Goal: Task Accomplishment & Management: Use online tool/utility

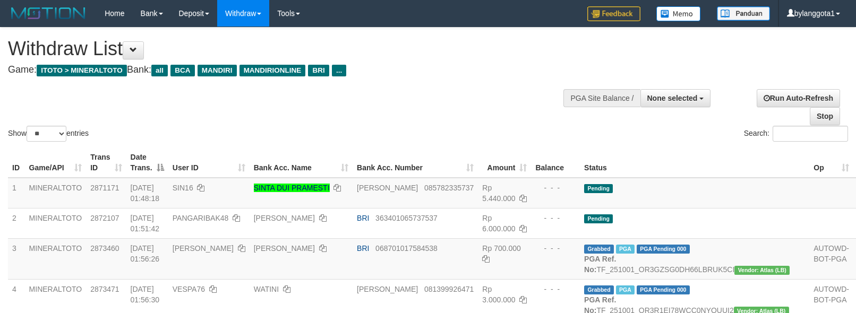
select select
select select "**"
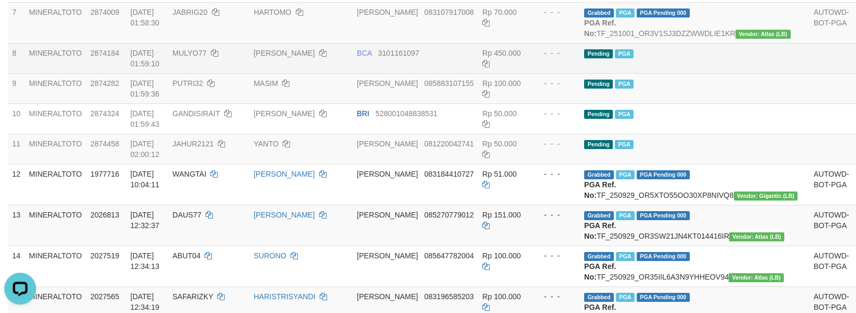
click at [700, 73] on td "Pending PGA" at bounding box center [694, 58] width 229 height 30
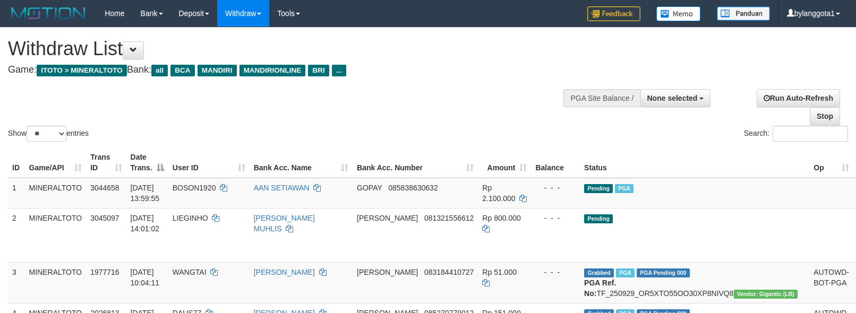
select select
select select "**"
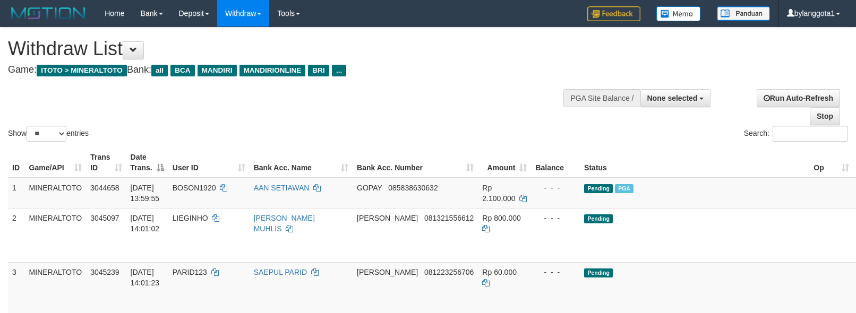
select select
select select "**"
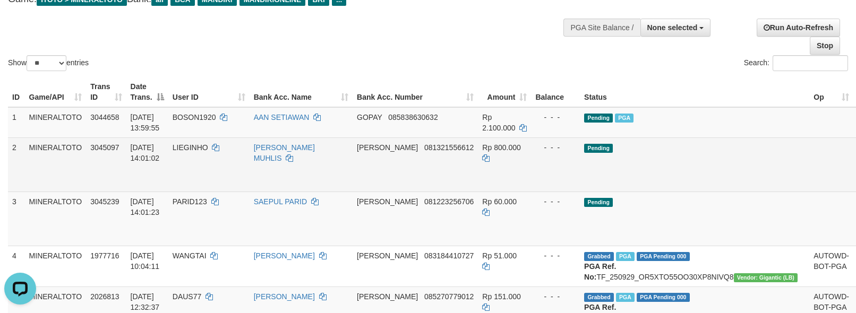
drag, startPoint x: 722, startPoint y: 173, endPoint x: 715, endPoint y: 173, distance: 7.5
click at [719, 173] on td "Pending" at bounding box center [694, 165] width 229 height 54
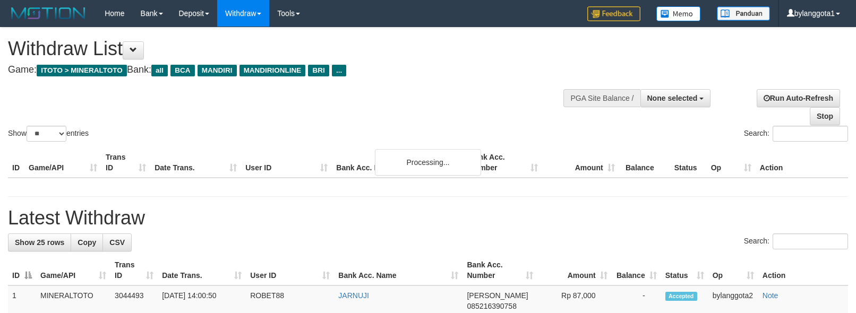
select select
select select "**"
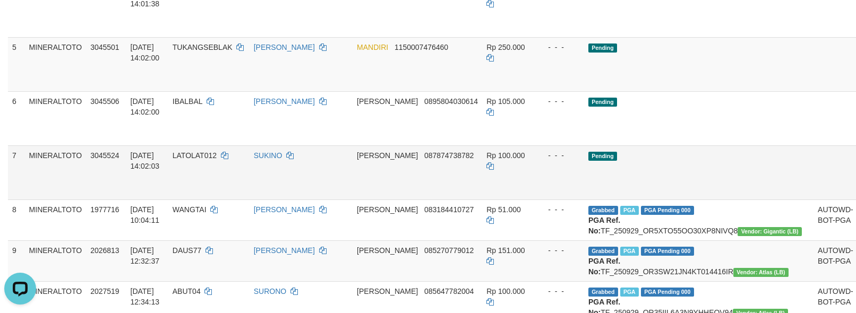
click at [713, 166] on td "Pending" at bounding box center [698, 173] width 229 height 54
click at [856, 177] on link "Send PGA" at bounding box center [871, 184] width 18 height 19
click at [856, 134] on link "Send PGA" at bounding box center [871, 130] width 18 height 19
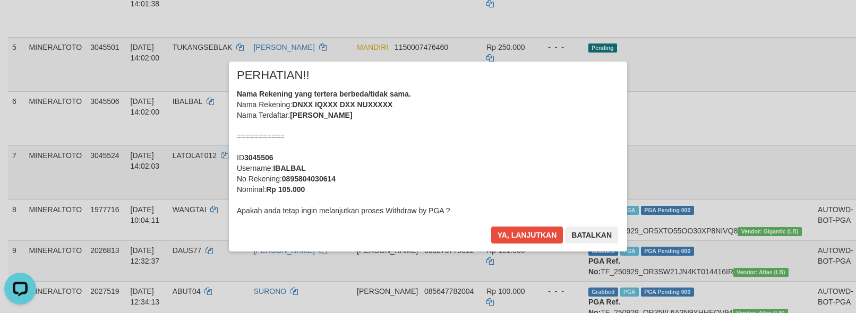
scroll to position [262, 0]
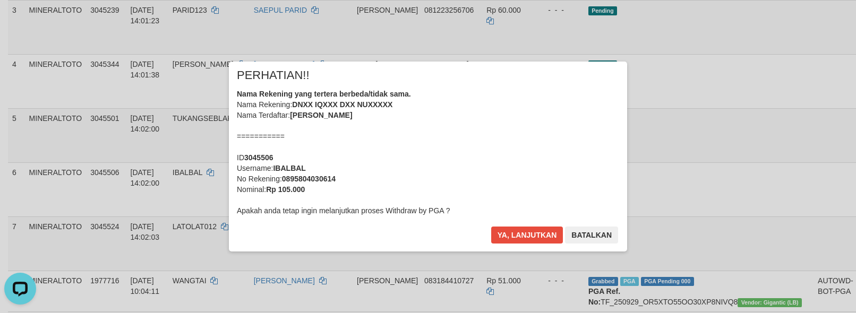
click at [472, 124] on div "Nama Rekening yang tertera berbeda/tidak sama. Nama Rekening: DNXX IQXXX DXX NU…" at bounding box center [428, 152] width 382 height 127
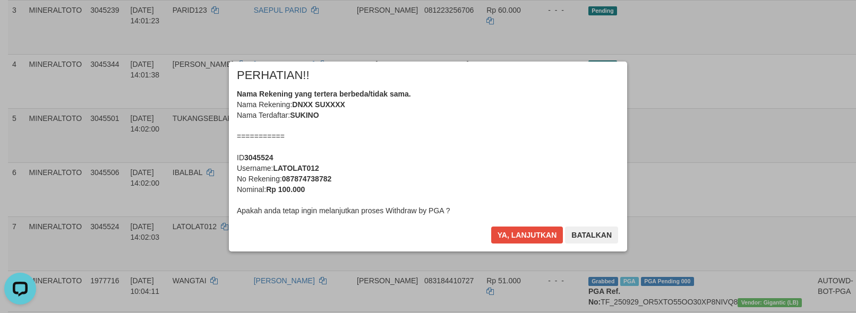
click at [477, 133] on div "Nama Rekening yang tertera berbeda/tidak sama. Nama Rekening: DNXX SUXXXX Nama …" at bounding box center [428, 152] width 382 height 127
click at [491, 227] on button "Ya, lanjutkan" at bounding box center [527, 235] width 72 height 17
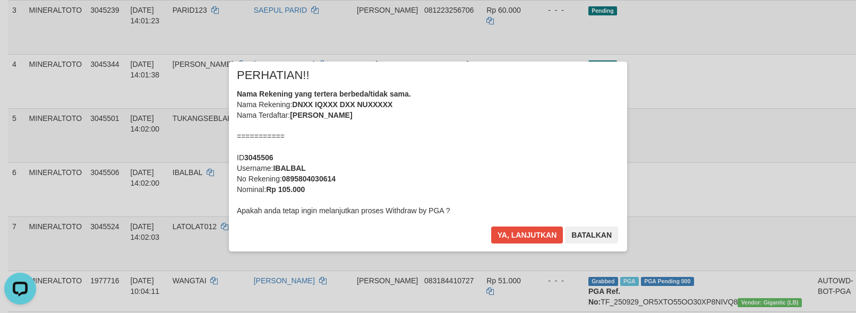
click at [477, 133] on div "Nama Rekening yang tertera berbeda/tidak sama. Nama Rekening: DNXX IQXXX DXX NU…" at bounding box center [428, 152] width 382 height 127
click at [491, 227] on button "Ya, lanjutkan" at bounding box center [527, 235] width 72 height 17
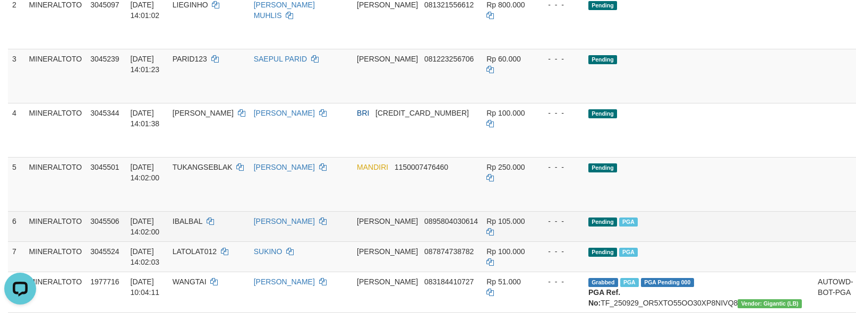
scroll to position [238, 0]
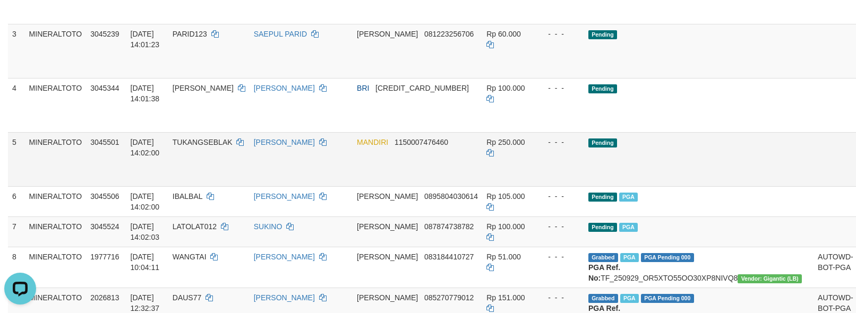
click at [856, 177] on link "Send PGA" at bounding box center [871, 171] width 18 height 19
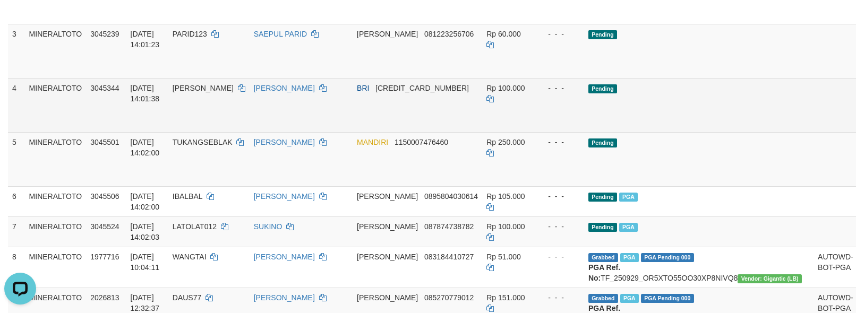
click at [856, 122] on link "Send PGA" at bounding box center [871, 117] width 18 height 19
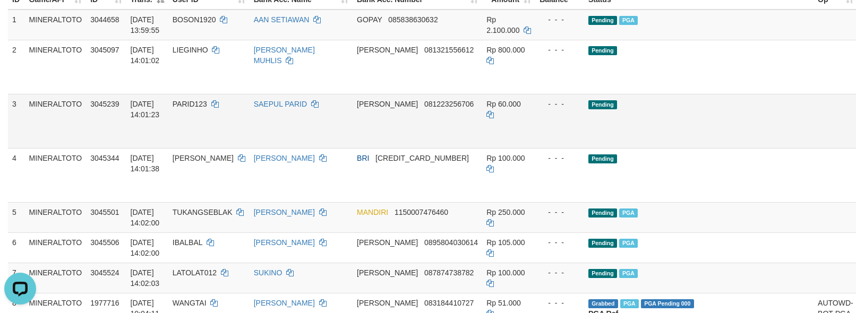
scroll to position [143, 0]
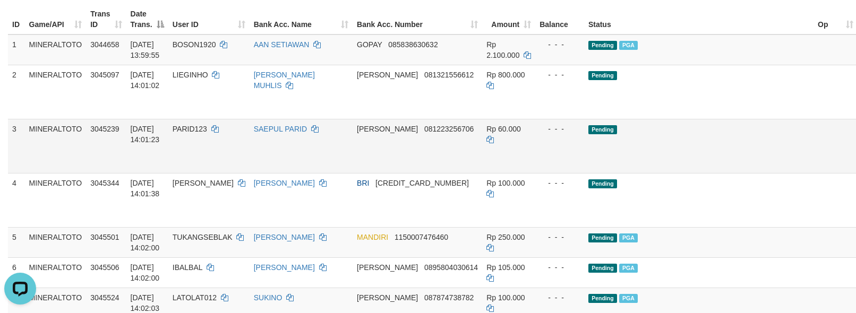
click at [856, 166] on link "Send PGA" at bounding box center [871, 158] width 18 height 19
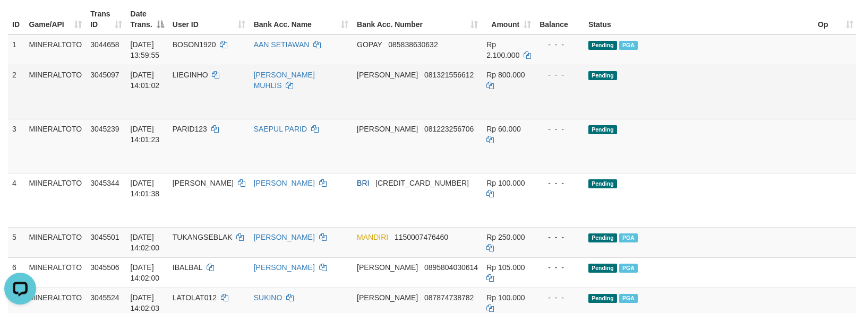
scroll to position [120, 0]
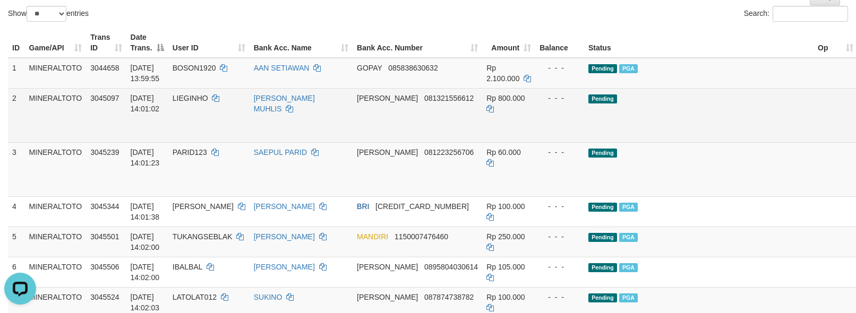
click at [856, 110] on link "Allow Grab" at bounding box center [871, 103] width 18 height 19
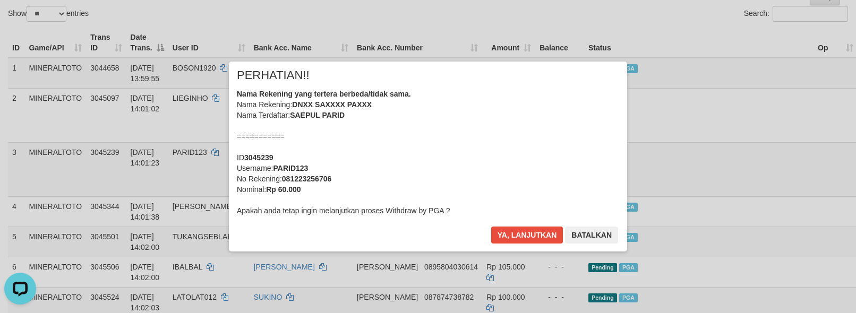
click at [506, 150] on div "Nama Rekening yang tertera berbeda/tidak sama. Nama Rekening: DNXX SAXXXX PAXXX…" at bounding box center [428, 152] width 382 height 127
click at [491, 227] on button "Ya, lanjutkan" at bounding box center [527, 235] width 72 height 17
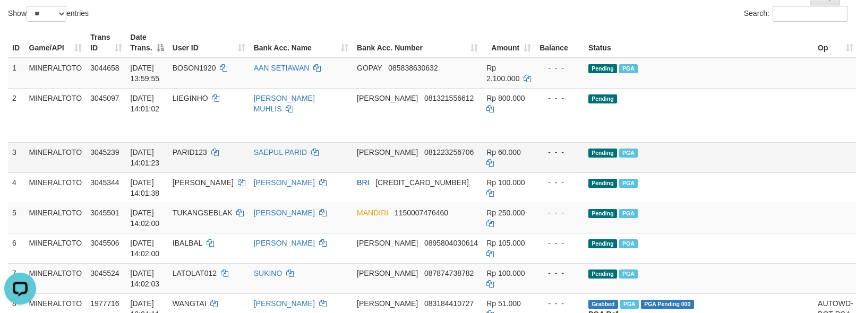
scroll to position [96, 0]
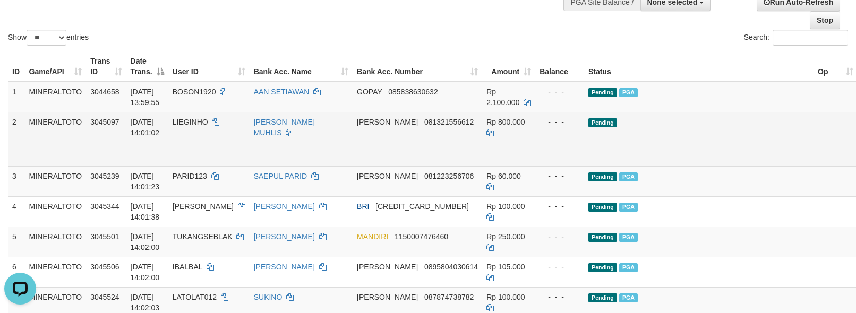
click at [856, 158] on link "Send PGA" at bounding box center [871, 151] width 18 height 19
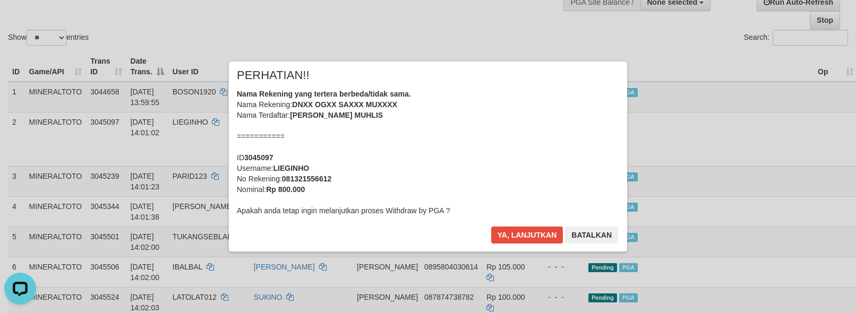
click at [476, 147] on div "Nama Rekening yang tertera berbeda/tidak sama. Nama Rekening: DNXX OGXX SAXXX M…" at bounding box center [428, 152] width 382 height 127
click at [491, 227] on button "Ya, lanjutkan" at bounding box center [527, 235] width 72 height 17
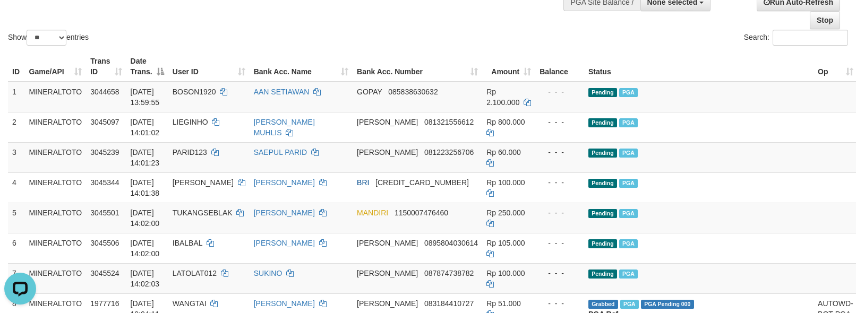
scroll to position [72, 0]
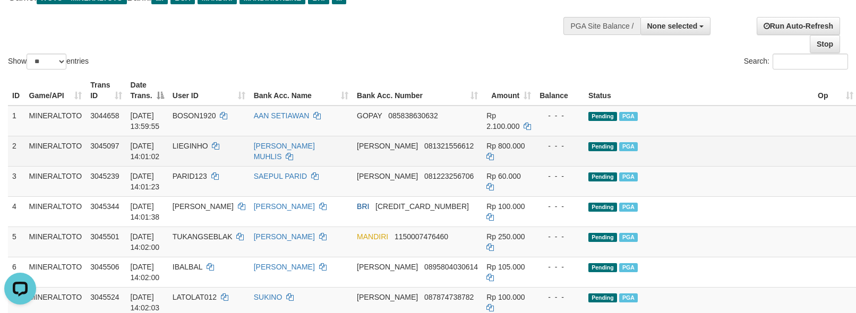
click at [669, 150] on td "Pending PGA" at bounding box center [698, 151] width 229 height 30
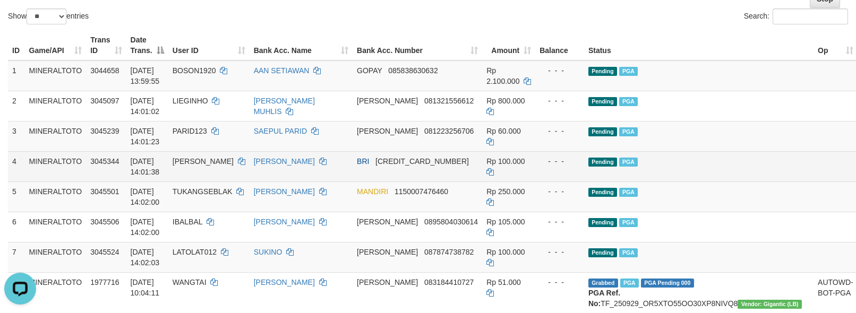
scroll to position [143, 0]
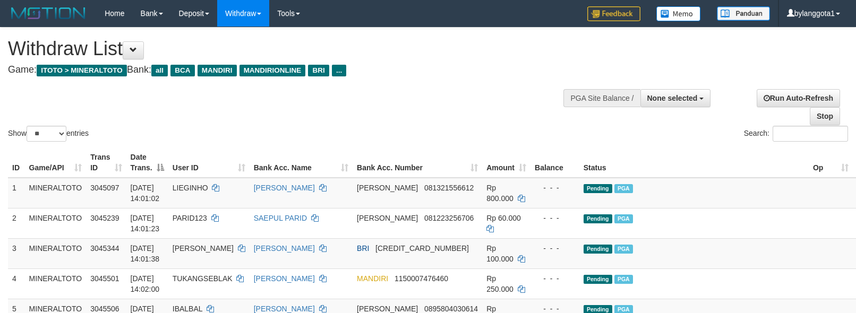
select select
select select "**"
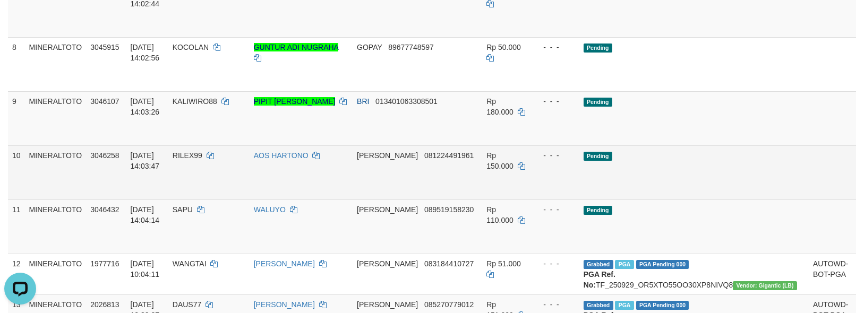
click at [856, 182] on link "Send PGA" at bounding box center [866, 184] width 18 height 19
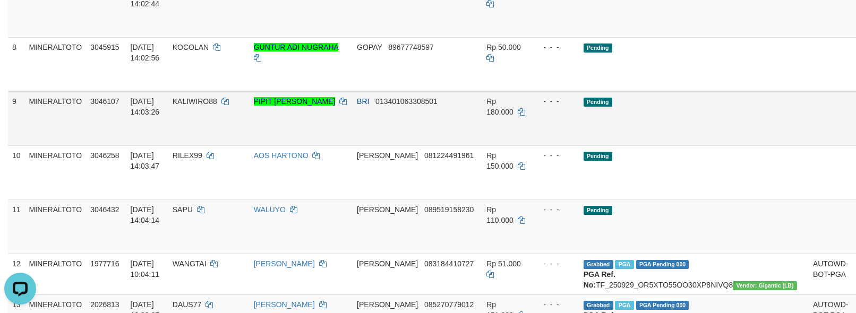
click at [856, 127] on link "Send PGA" at bounding box center [866, 130] width 18 height 19
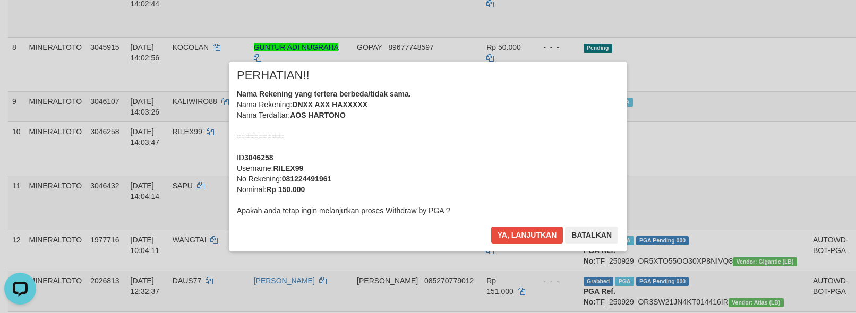
scroll to position [353, 0]
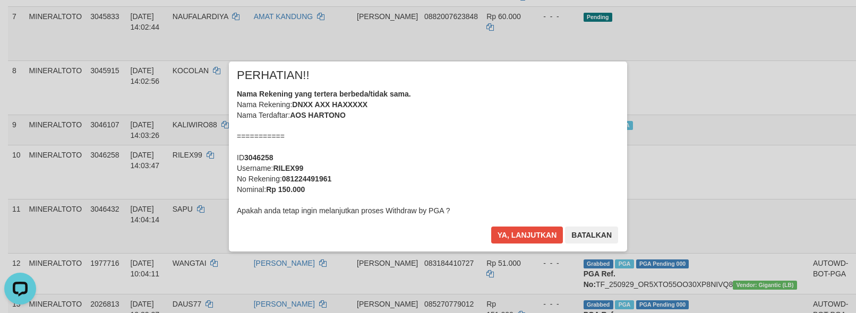
click at [517, 91] on div "Nama Rekening yang tertera berbeda/tidak sama. Nama Rekening: DNXX AXX HAXXXXX …" at bounding box center [428, 152] width 382 height 127
click at [491, 227] on button "Ya, lanjutkan" at bounding box center [527, 235] width 72 height 17
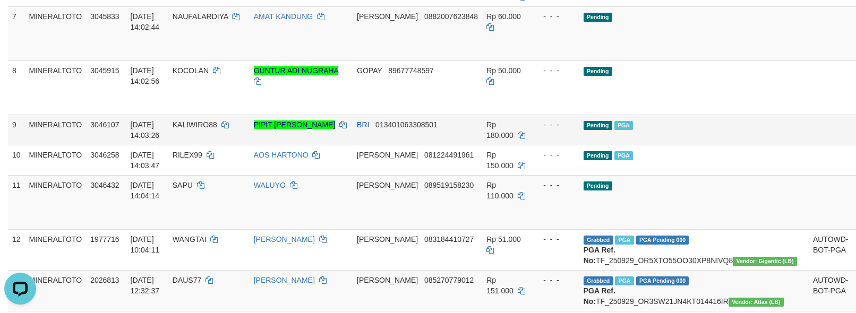
click at [809, 137] on td at bounding box center [831, 130] width 44 height 30
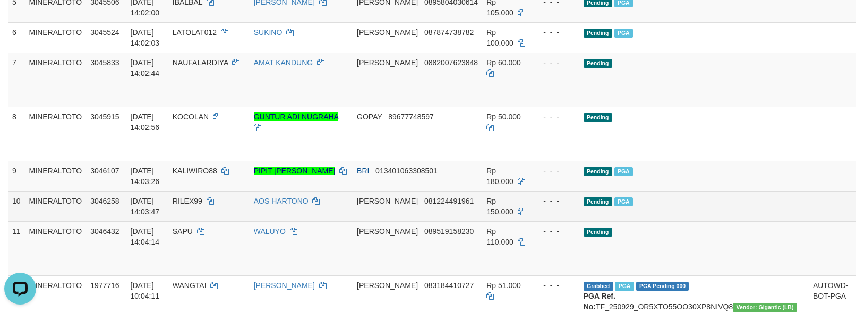
scroll to position [283, 0]
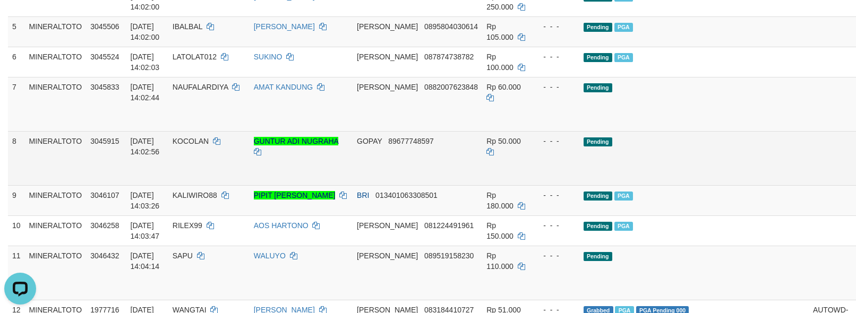
click at [856, 167] on link "Send PGA" at bounding box center [866, 170] width 18 height 19
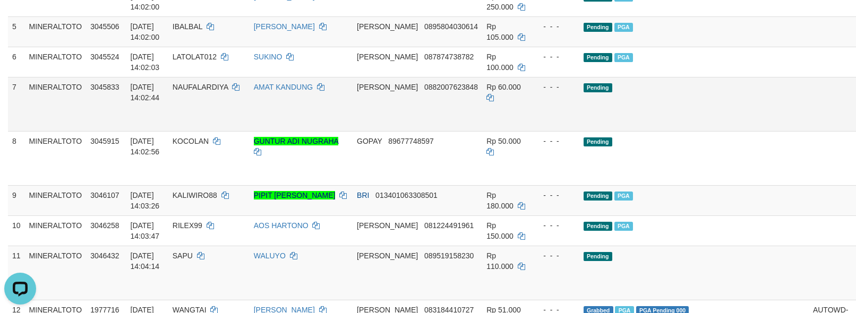
click at [856, 120] on link "Send PGA" at bounding box center [866, 116] width 18 height 19
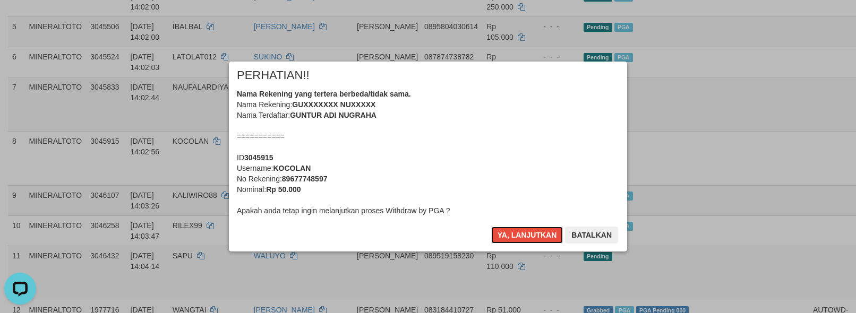
drag, startPoint x: 481, startPoint y: 175, endPoint x: 473, endPoint y: 175, distance: 8.0
click at [479, 175] on div "Nama Rekening yang tertera berbeda/tidak sama. Nama Rekening: GUXXXXXXX NUXXXXX…" at bounding box center [428, 152] width 382 height 127
click at [491, 227] on button "Ya, lanjutkan" at bounding box center [527, 235] width 72 height 17
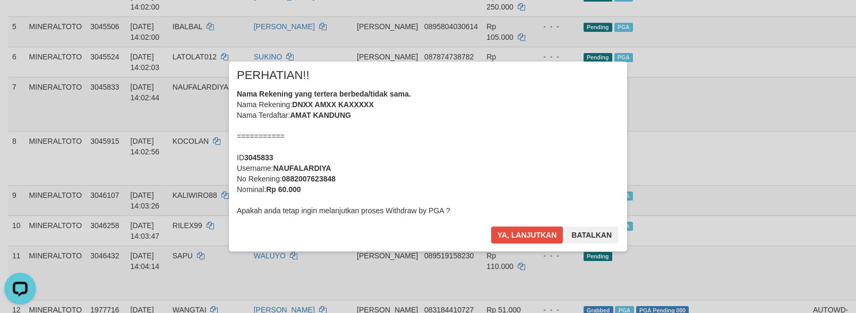
click at [473, 161] on div "Nama Rekening yang tertera berbeda/tidak sama. Nama Rekening: DNXX AMXX KAXXXXX…" at bounding box center [428, 152] width 382 height 127
click at [491, 227] on button "Ya, lanjutkan" at bounding box center [527, 235] width 72 height 17
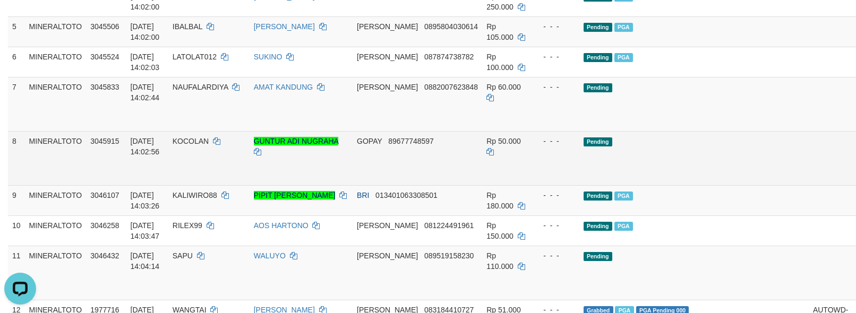
click at [688, 163] on td "Pending" at bounding box center [693, 158] width 229 height 54
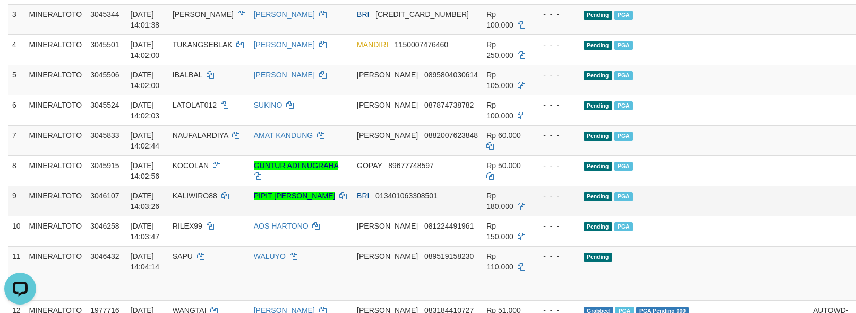
click at [688, 204] on td "Pending PGA" at bounding box center [693, 201] width 229 height 30
click at [709, 200] on td "Pending PGA" at bounding box center [693, 201] width 229 height 30
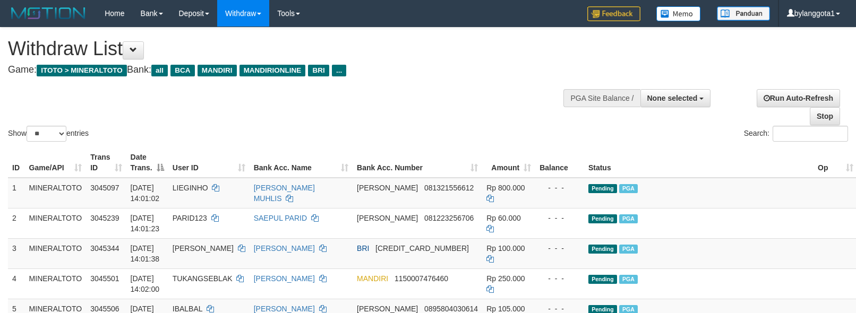
select select
select select "**"
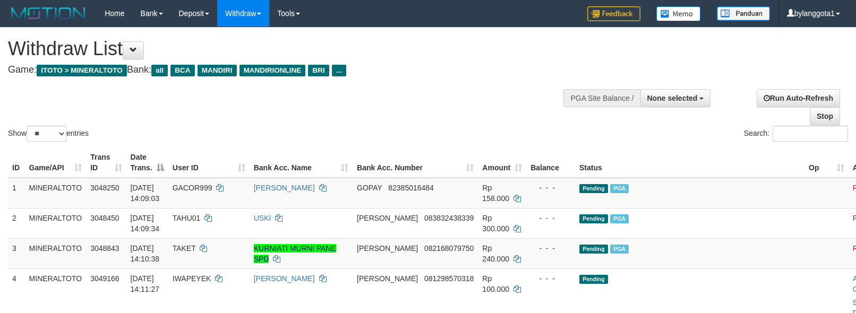
select select
select select "**"
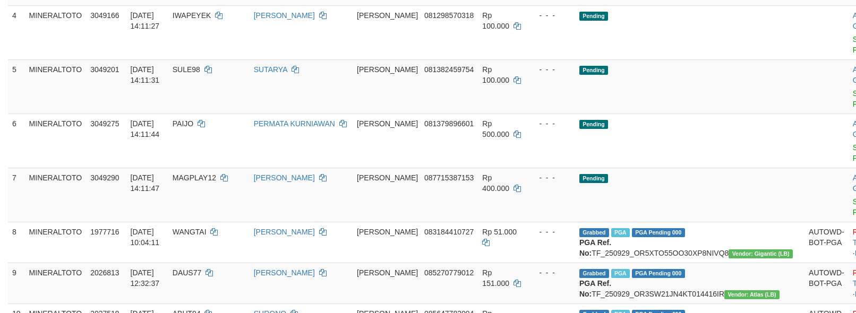
scroll to position [234, 0]
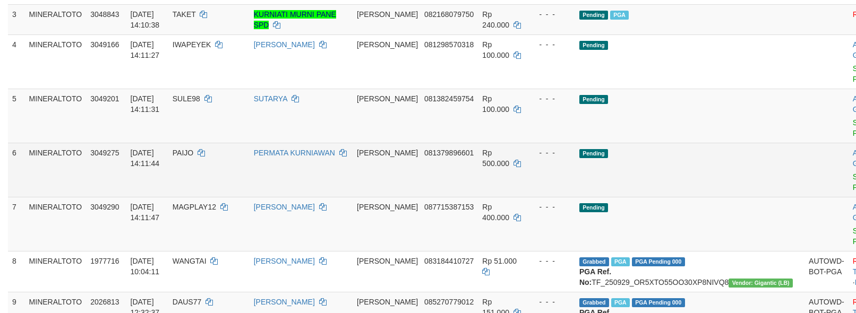
click at [683, 180] on td "Pending" at bounding box center [689, 170] width 229 height 54
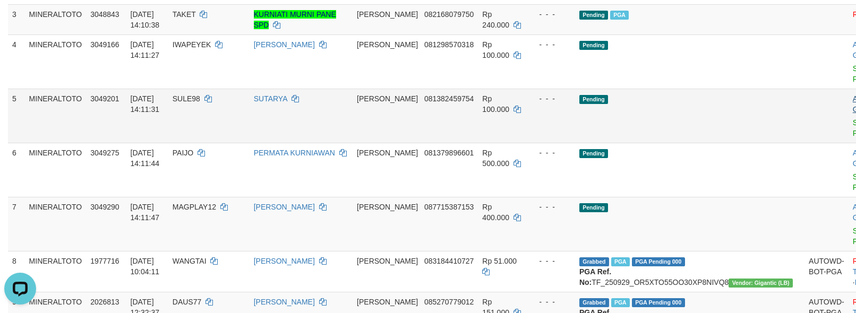
scroll to position [164, 0]
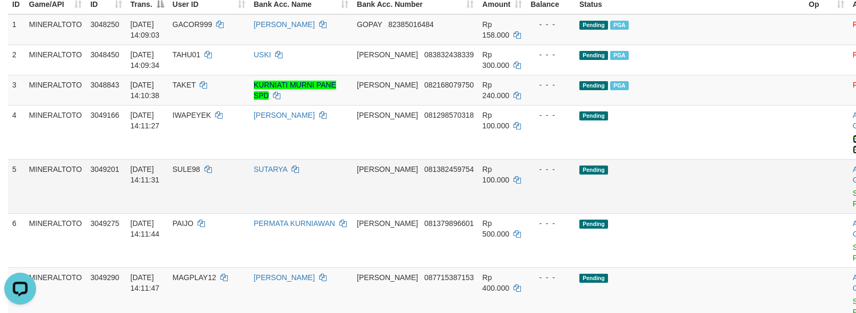
drag, startPoint x: 792, startPoint y: 149, endPoint x: 792, endPoint y: 189, distance: 40.4
click at [853, 148] on link "Send PGA" at bounding box center [862, 144] width 18 height 19
click at [853, 192] on link "Send PGA" at bounding box center [862, 198] width 18 height 19
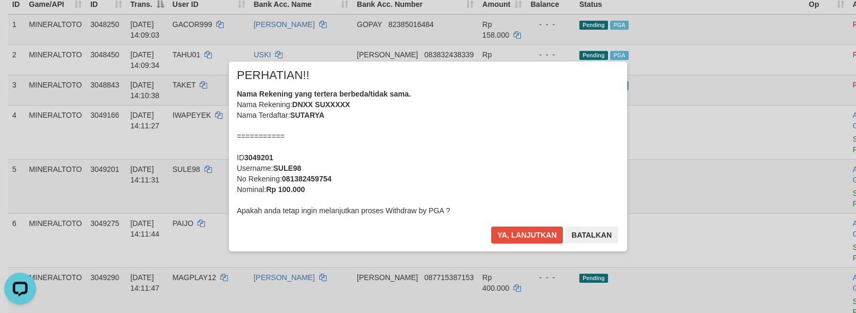
click at [493, 128] on div "Nama Rekening yang tertera berbeda/tidak sama. Nama Rekening: DNXX SUXXXXX Nama…" at bounding box center [428, 152] width 382 height 127
click at [491, 227] on button "Ya, lanjutkan" at bounding box center [527, 235] width 72 height 17
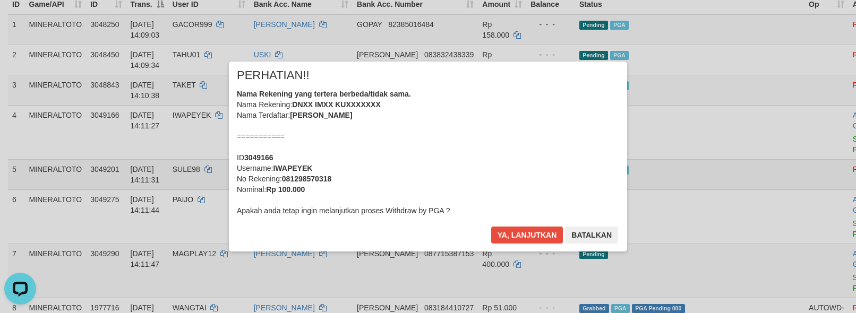
click at [731, 155] on div "× PERHATIAN!! Nama Rekening yang tertera berbeda/tidak sama. Nama Rekening: DNX…" at bounding box center [427, 157] width 621 height 190
click at [506, 143] on div "Nama Rekening yang tertera berbeda/tidak sama. Nama Rekening: DNXX IMXX KUXXXXX…" at bounding box center [428, 152] width 382 height 127
click at [491, 227] on button "Ya, lanjutkan" at bounding box center [527, 235] width 72 height 17
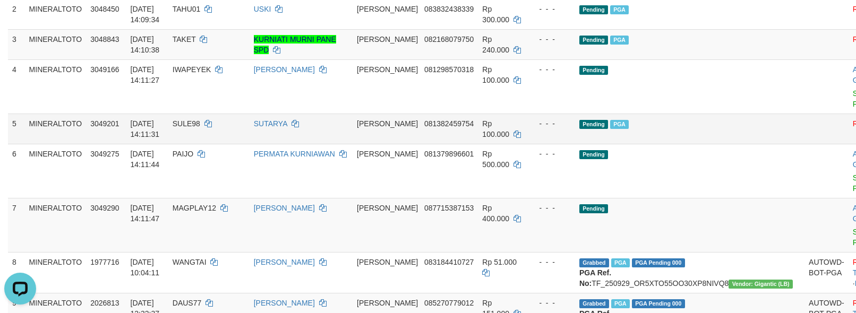
scroll to position [234, 0]
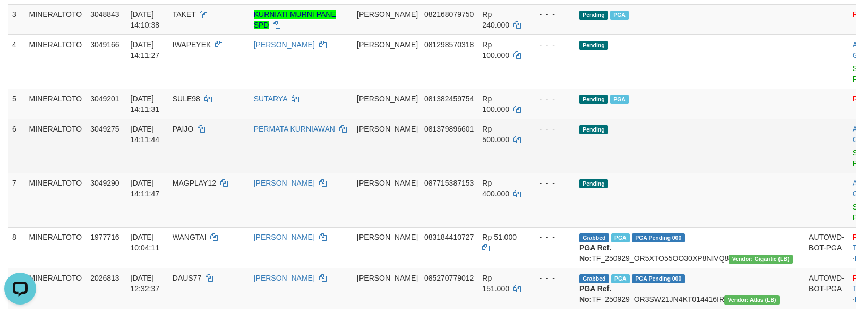
click at [710, 160] on td "Pending" at bounding box center [689, 146] width 229 height 54
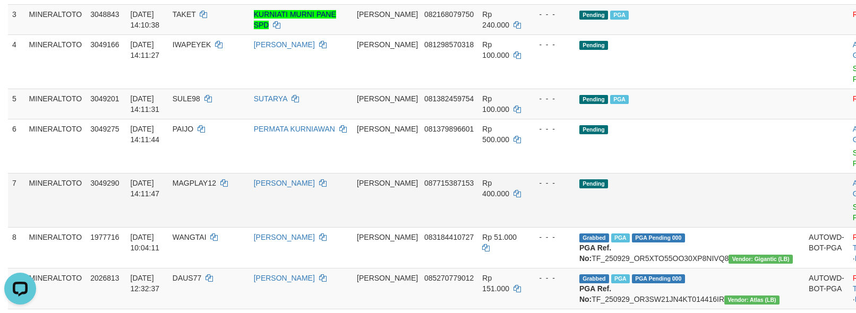
scroll to position [210, 0]
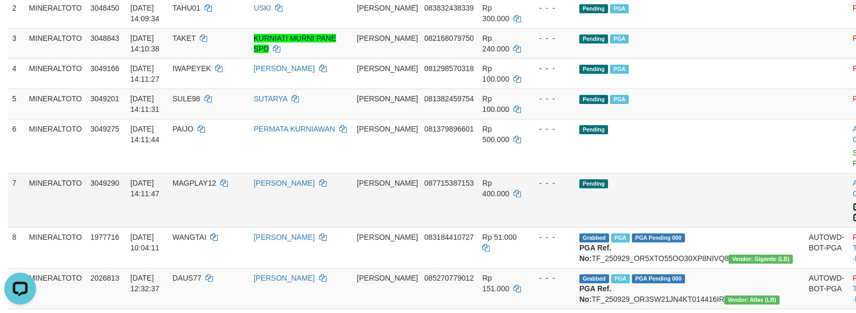
click at [853, 207] on link "Send PGA" at bounding box center [862, 212] width 18 height 19
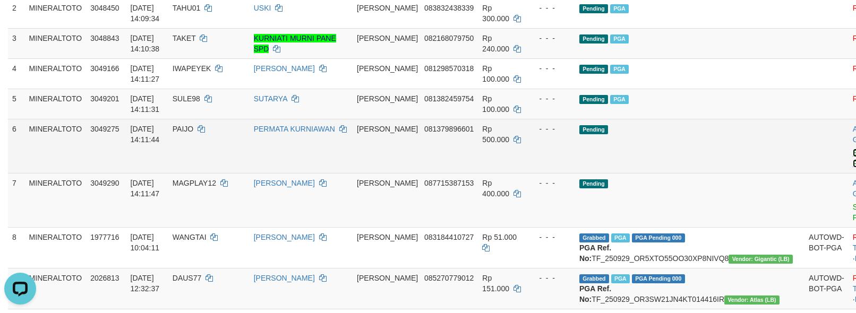
click at [853, 160] on link "Send PGA" at bounding box center [862, 158] width 18 height 19
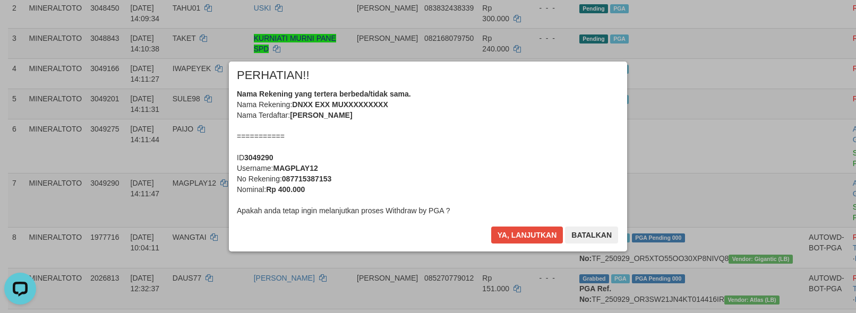
click at [512, 142] on div "Nama Rekening yang tertera berbeda/tidak sama. Nama Rekening: DNXX EXX MUXXXXXX…" at bounding box center [428, 152] width 382 height 127
click at [491, 227] on button "Ya, lanjutkan" at bounding box center [527, 235] width 72 height 17
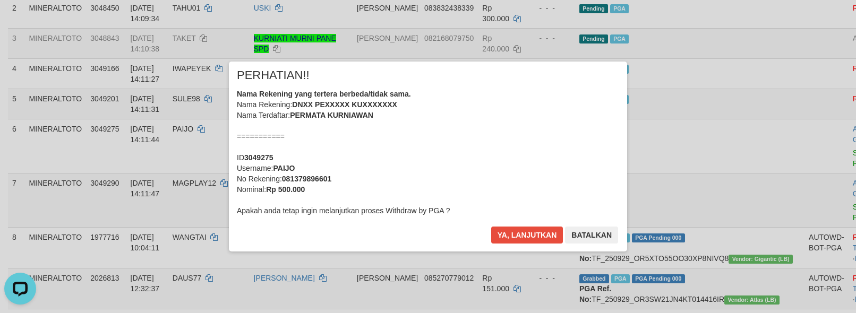
click at [512, 142] on div "Nama Rekening yang tertera berbeda/tidak sama. Nama Rekening: DNXX PEXXXXX KUXX…" at bounding box center [428, 152] width 382 height 127
click at [491, 227] on button "Ya, lanjutkan" at bounding box center [527, 235] width 72 height 17
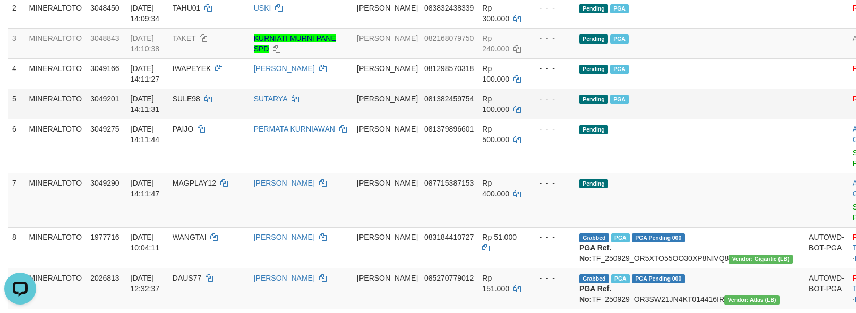
scroll to position [186, 0]
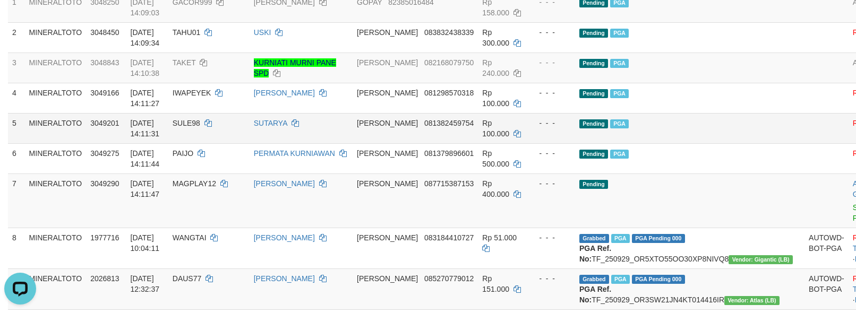
click at [727, 134] on td "Pending PGA" at bounding box center [689, 128] width 229 height 30
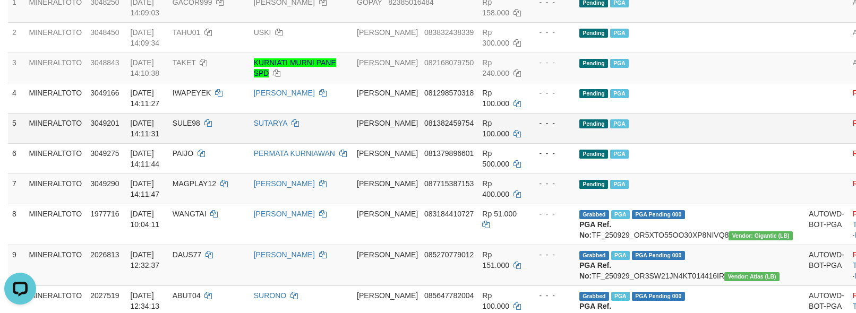
click at [689, 141] on td "Pending PGA" at bounding box center [689, 128] width 229 height 30
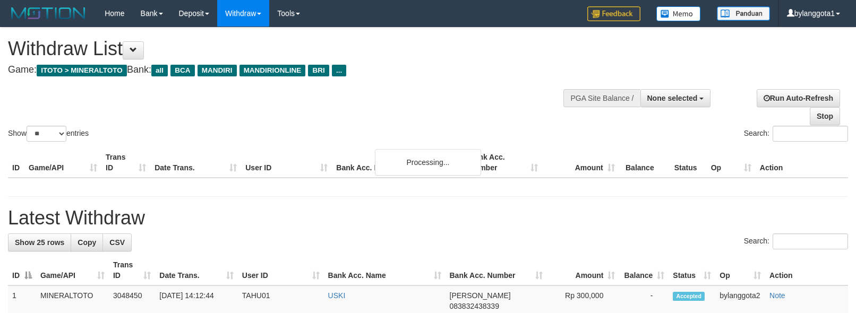
select select
select select "**"
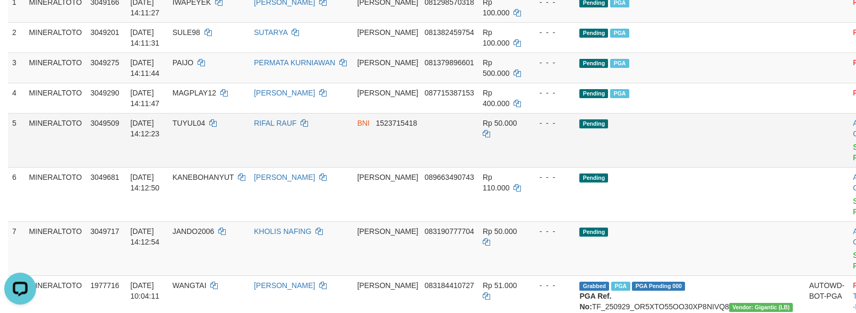
click at [805, 165] on td at bounding box center [827, 140] width 44 height 54
click at [853, 160] on link "Send PGA" at bounding box center [862, 152] width 18 height 19
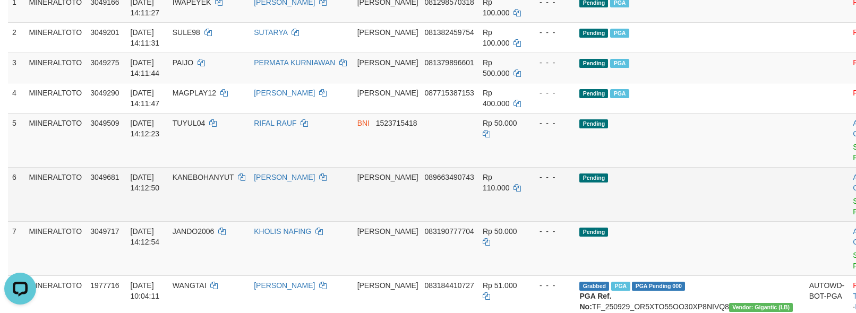
click at [853, 201] on link "Send PGA" at bounding box center [862, 206] width 18 height 19
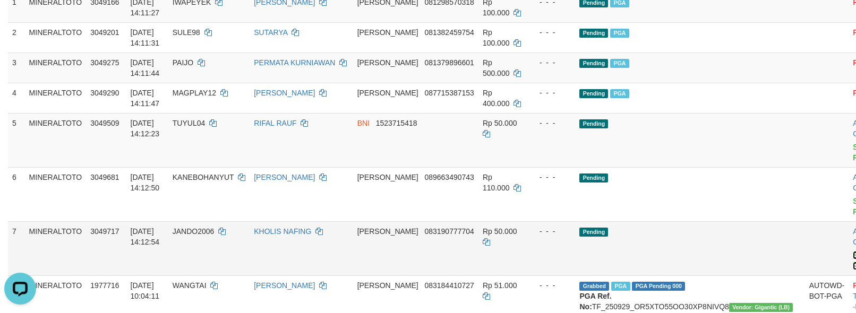
click at [853, 252] on link "Send PGA" at bounding box center [862, 260] width 18 height 19
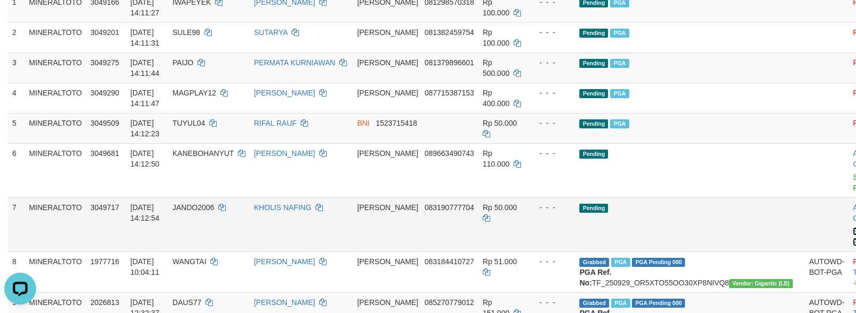
scroll to position [162, 0]
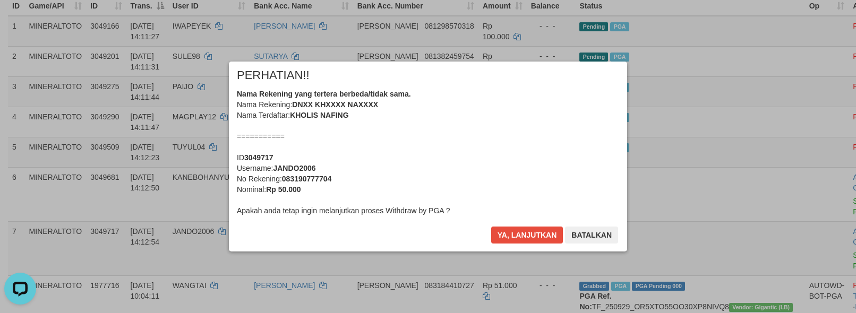
click at [448, 141] on div "Nama Rekening yang tertera berbeda/tidak sama. Nama Rekening: DNXX KHXXXX NAXXX…" at bounding box center [428, 152] width 382 height 127
click at [491, 227] on button "Ya, lanjutkan" at bounding box center [527, 235] width 72 height 17
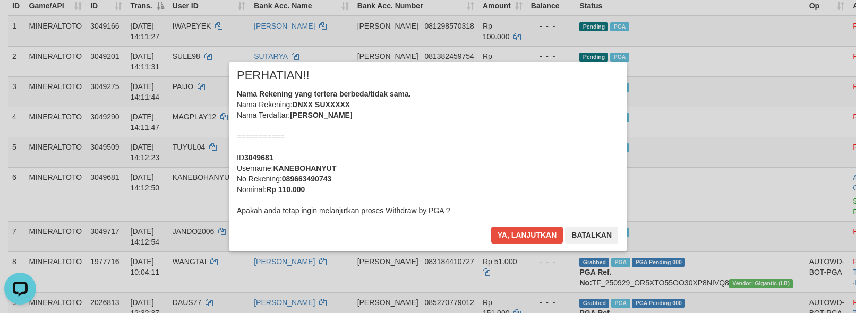
click at [462, 154] on div "Nama Rekening yang tertera berbeda/tidak sama. Nama Rekening: DNXX SUXXXXX Nama…" at bounding box center [428, 152] width 382 height 127
click at [491, 227] on button "Ya, lanjutkan" at bounding box center [527, 235] width 72 height 17
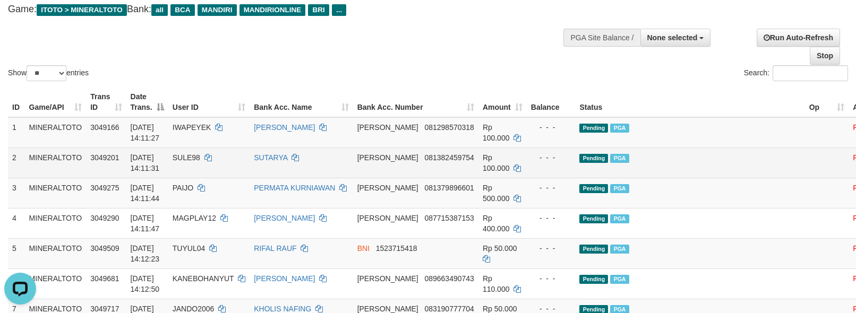
scroll to position [57, 0]
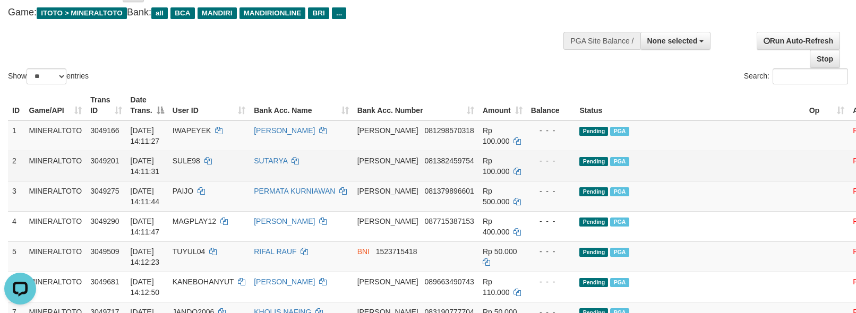
click at [703, 164] on td "Pending PGA" at bounding box center [689, 166] width 229 height 30
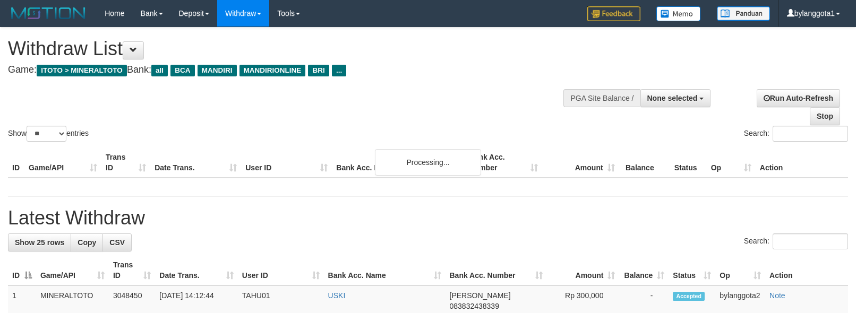
select select
select select "**"
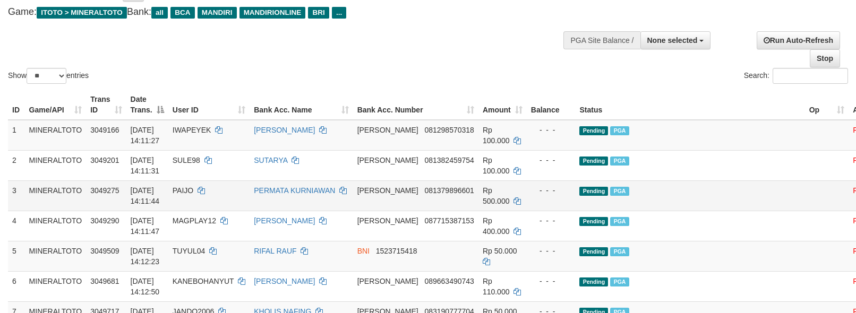
click at [710, 192] on td "Pending PGA" at bounding box center [689, 196] width 229 height 30
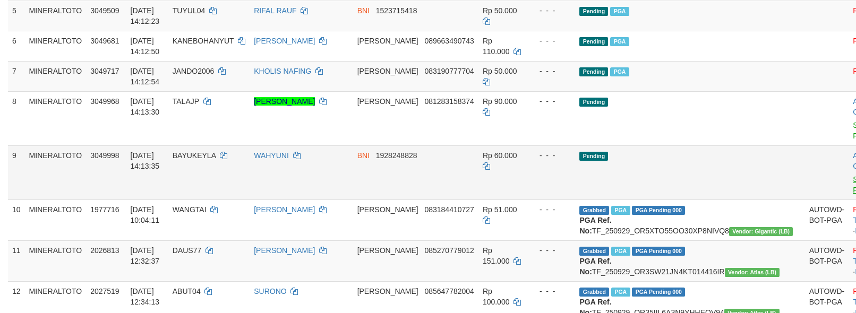
click at [853, 183] on link "Send PGA" at bounding box center [862, 184] width 18 height 19
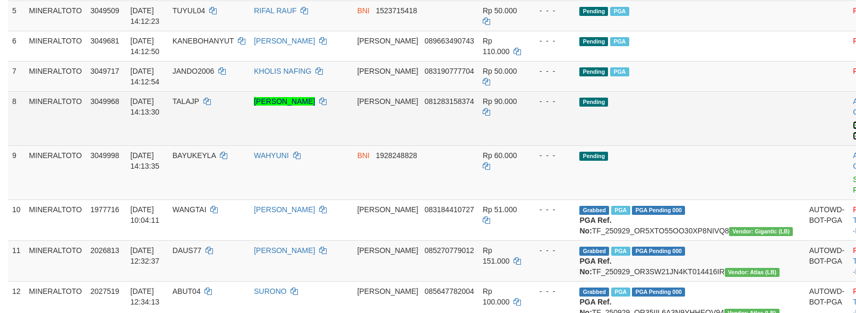
click at [853, 139] on link "Send PGA" at bounding box center [862, 130] width 18 height 19
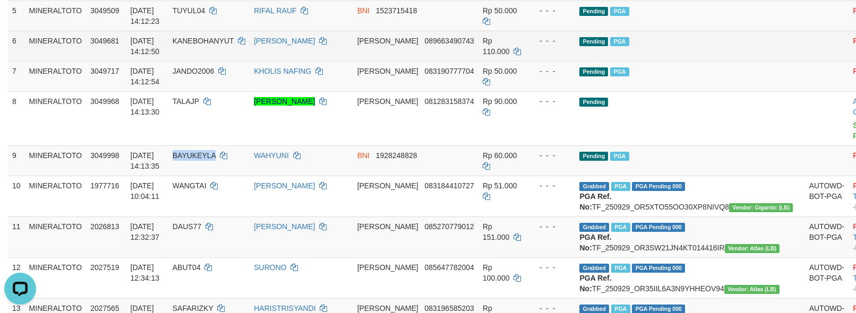
scroll to position [0, 0]
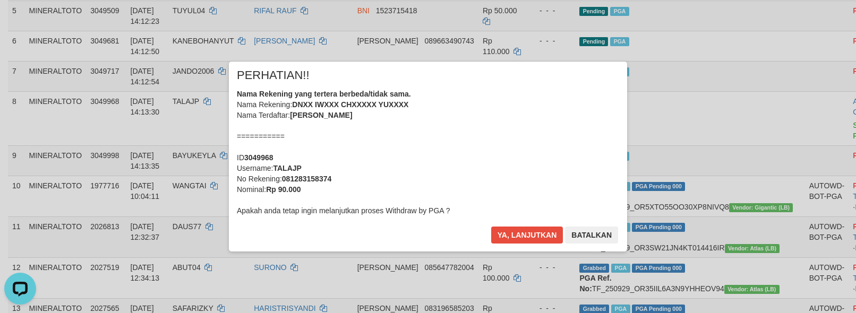
click at [520, 140] on div "Nama Rekening yang tertera berbeda/tidak sama. Nama Rekening: DNXX IWXXX CHXXXX…" at bounding box center [428, 152] width 382 height 127
click at [491, 227] on button "Ya, lanjutkan" at bounding box center [527, 235] width 72 height 17
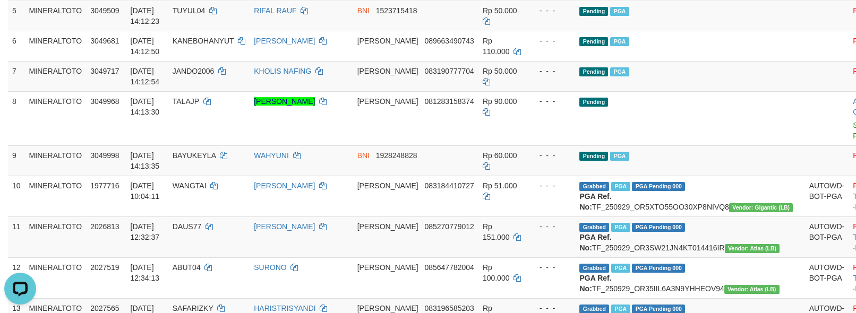
scroll to position [275, 0]
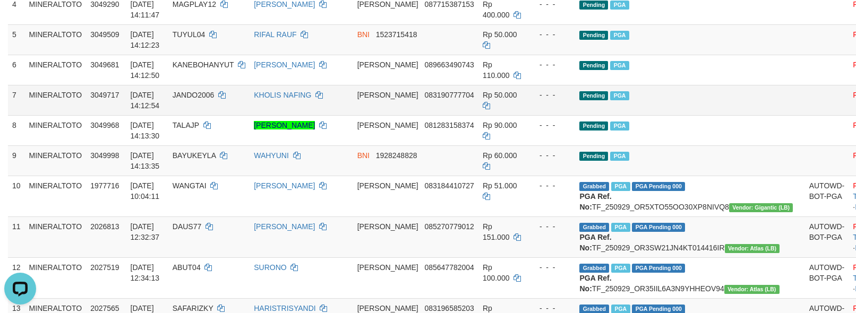
click at [711, 103] on td "Pending PGA" at bounding box center [689, 100] width 229 height 30
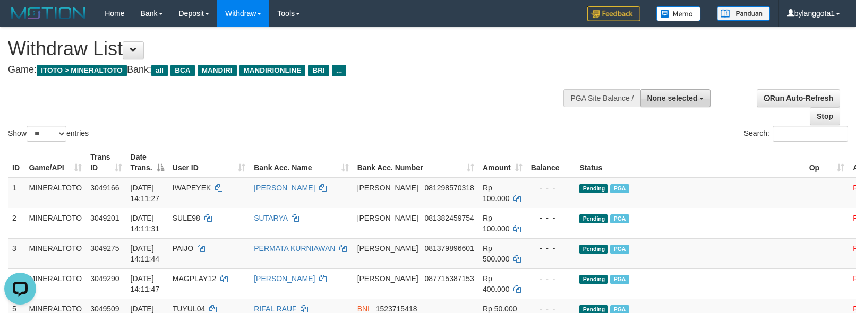
click at [695, 90] on button "None selected" at bounding box center [676, 98] width 71 height 18
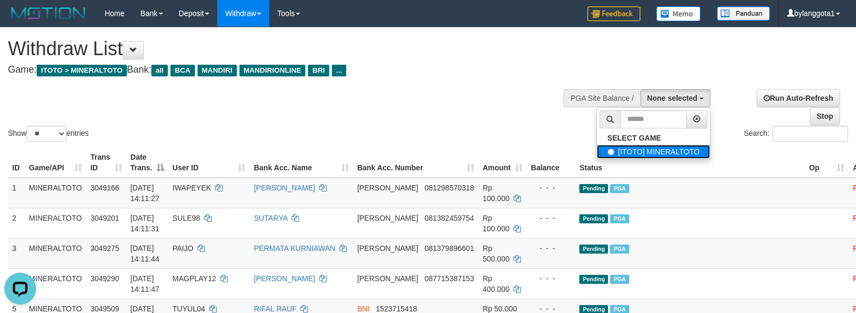
click at [659, 155] on label "[ITOTO] MINERALTOTO" at bounding box center [654, 152] width 114 height 14
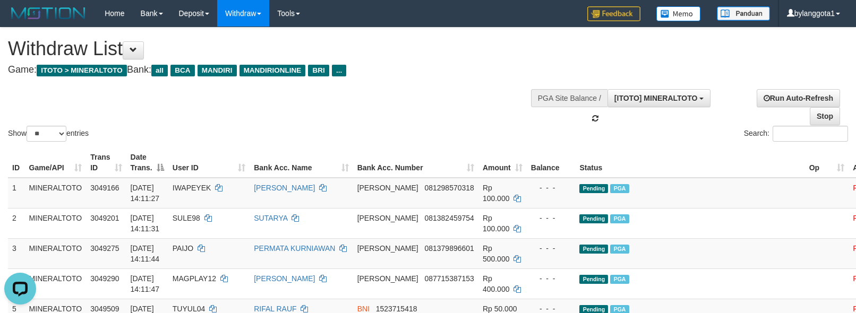
select select "****"
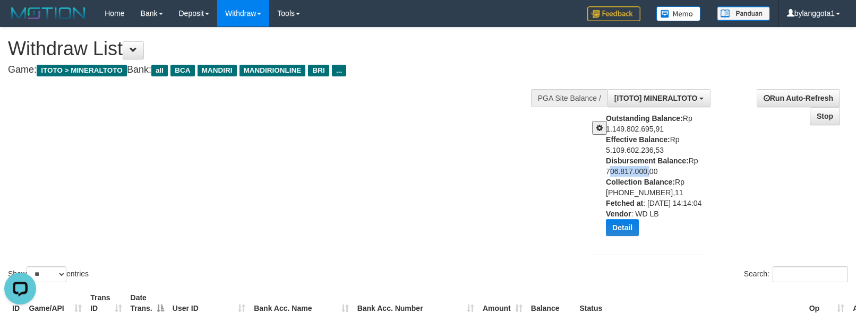
copy div "706.817.000"
drag, startPoint x: 594, startPoint y: 168, endPoint x: 646, endPoint y: 170, distance: 52.6
click at [646, 170] on div "Outstanding Balance: Rp 1.149.802.695,91 Effective Balance: Rp 5.109.602.236,53…" at bounding box center [650, 178] width 132 height 131
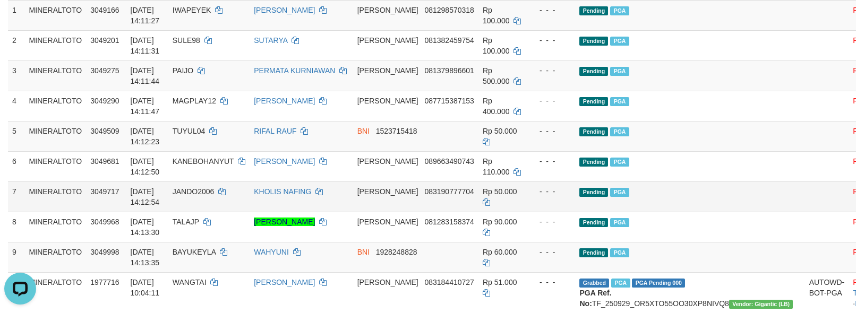
scroll to position [354, 0]
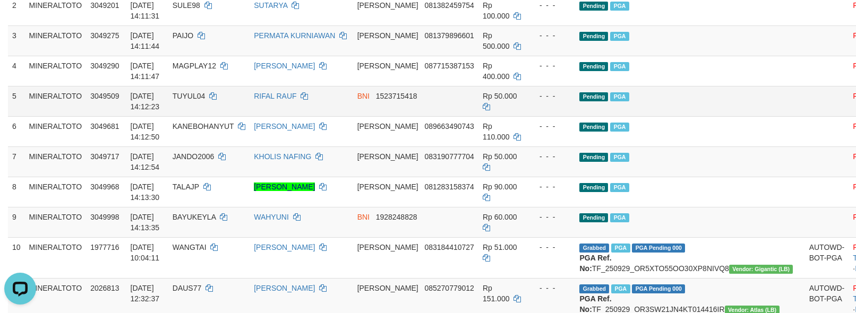
click at [711, 116] on td "Pending PGA" at bounding box center [689, 101] width 229 height 30
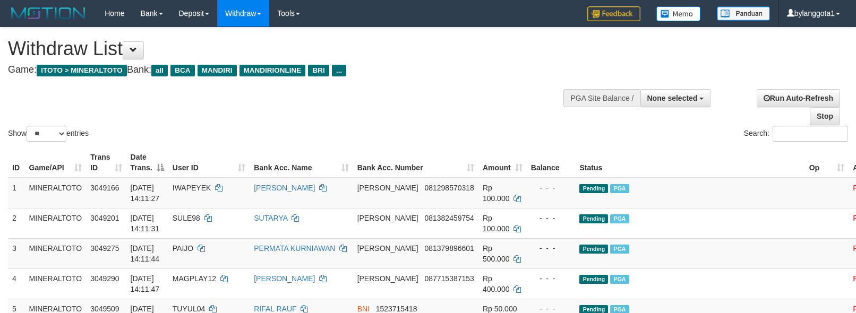
select select
select select "**"
select select
select select "**"
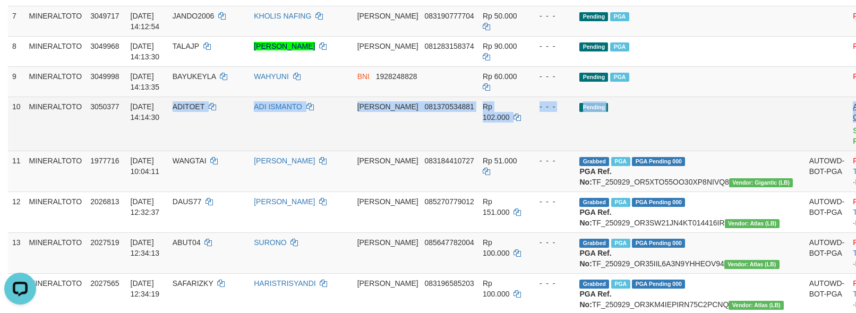
drag, startPoint x: 204, startPoint y: 109, endPoint x: 787, endPoint y: 122, distance: 582.8
click at [795, 120] on tr "10 MINERALTOTO 3050377 01/10/2025 14:14:30 ADITOET ADI ISMANTO DANA 08137053488…" at bounding box center [455, 124] width 894 height 54
click at [723, 123] on td "Pending" at bounding box center [689, 124] width 229 height 54
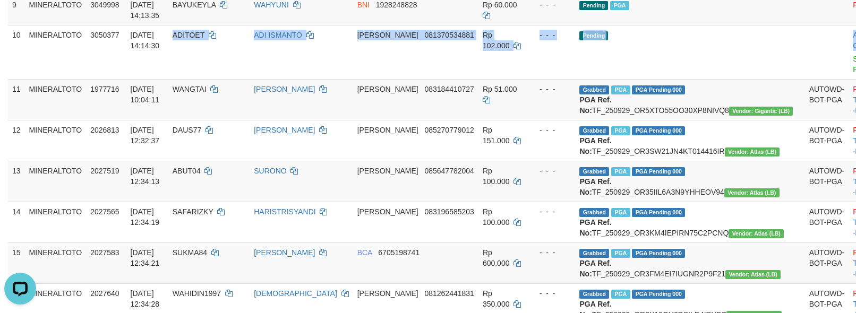
scroll to position [425, 0]
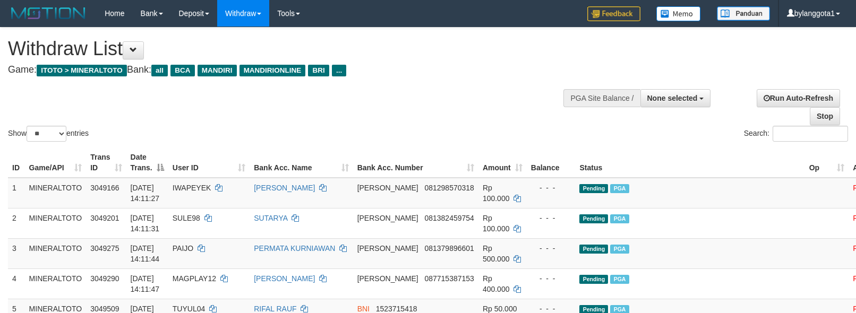
select select
select select "**"
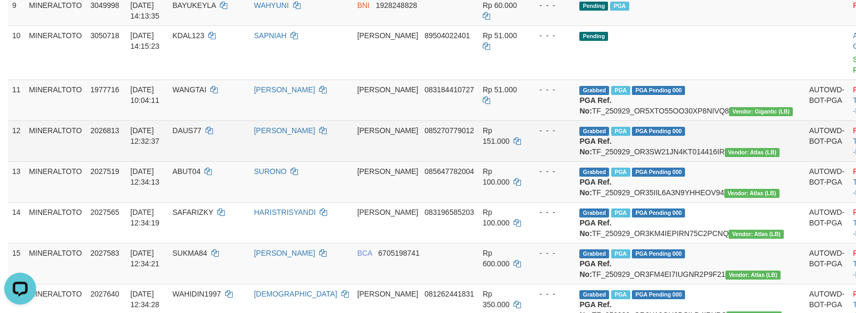
scroll to position [283, 0]
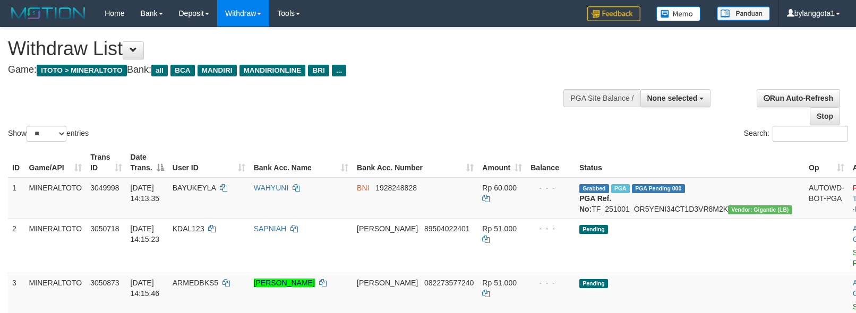
select select
select select "**"
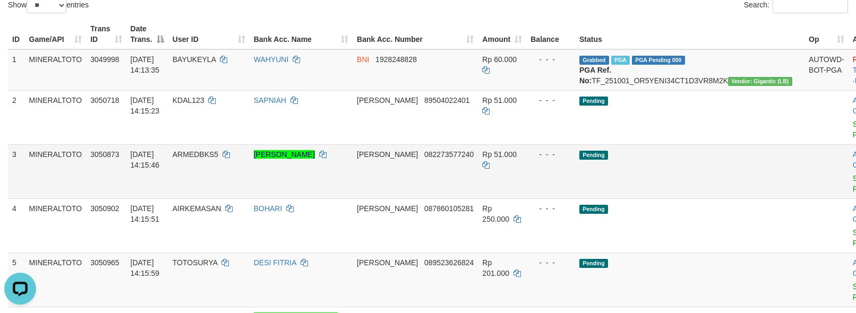
scroll to position [153, 0]
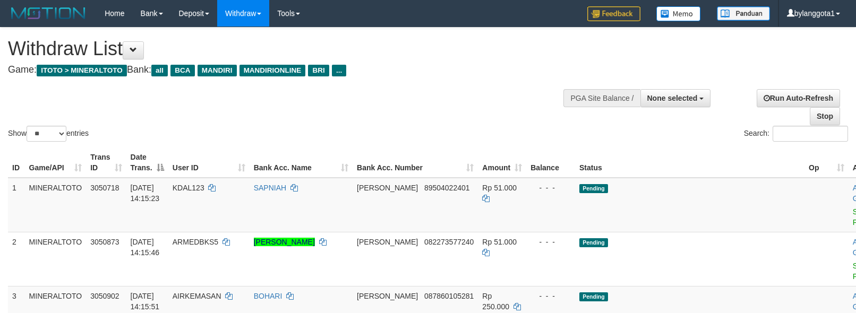
select select
select select "**"
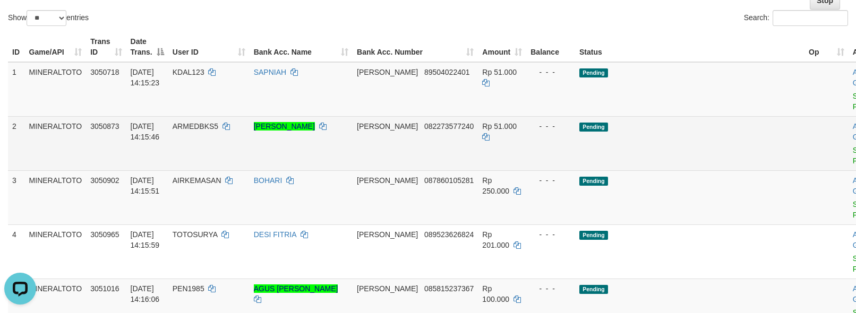
click at [731, 146] on td "Pending" at bounding box center [689, 143] width 229 height 54
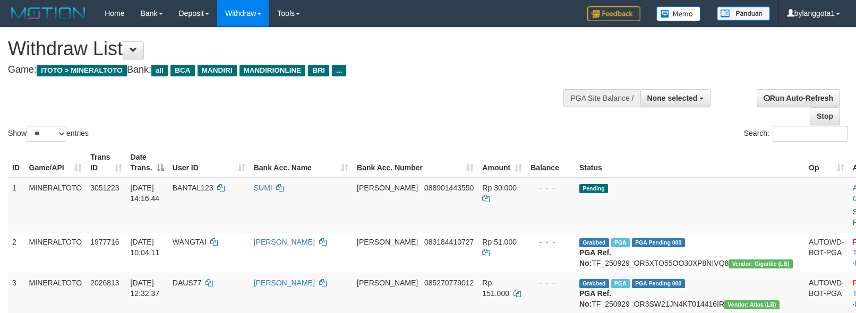
select select
select select "**"
click at [682, 96] on span "None selected" at bounding box center [672, 98] width 50 height 8
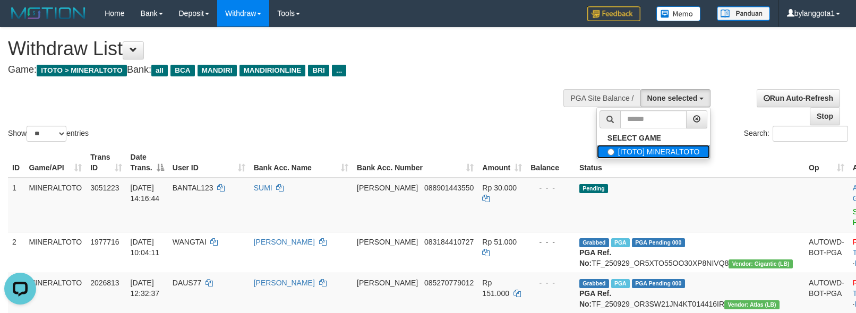
click at [671, 149] on label "[ITOTO] MINERALTOTO" at bounding box center [654, 152] width 114 height 14
select select "****"
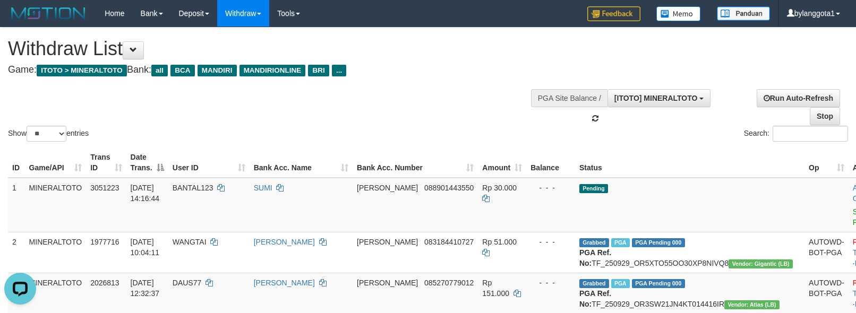
click at [471, 76] on div "**********" at bounding box center [288, 54] width 560 height 53
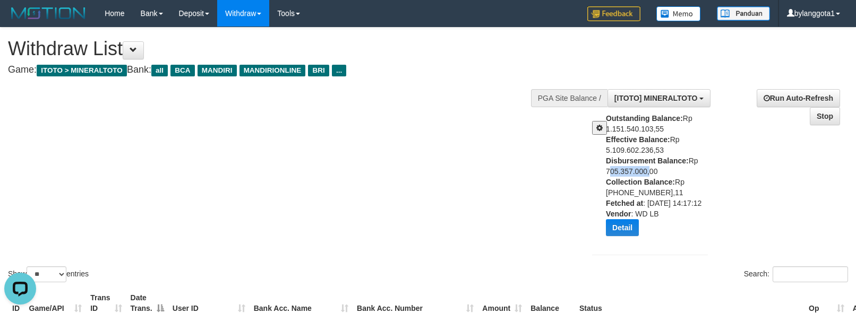
drag, startPoint x: 599, startPoint y: 171, endPoint x: 648, endPoint y: 169, distance: 48.9
click at [648, 169] on div "Outstanding Balance: Rp 1.151.540.103,55 Effective Balance: Rp 5.109.602.236,53…" at bounding box center [650, 178] width 132 height 131
copy div "705.357.000"
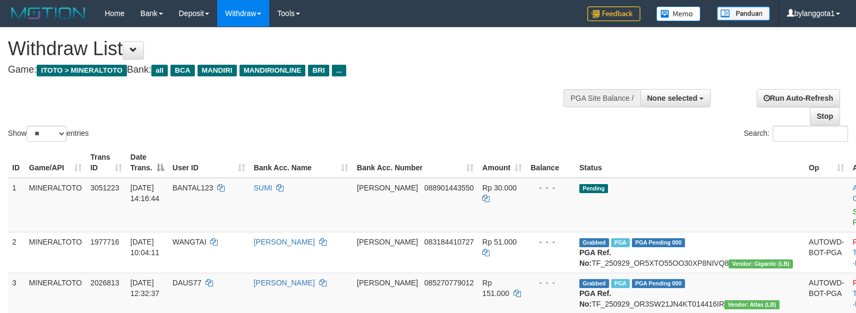
select select
select select "**"
